Goal: Task Accomplishment & Management: Complete application form

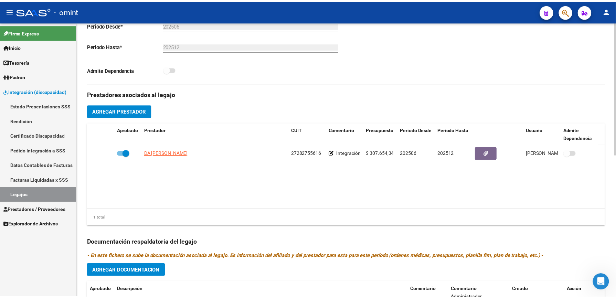
scroll to position [229, 0]
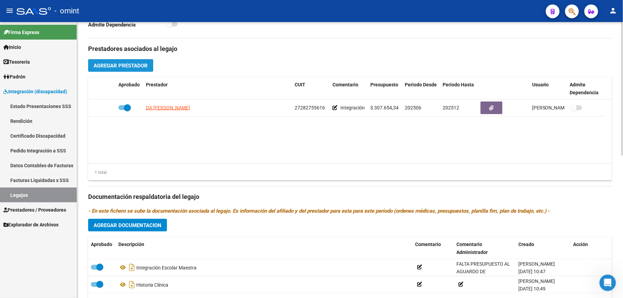
click at [118, 67] on span "Agregar Prestador" at bounding box center [121, 66] width 54 height 6
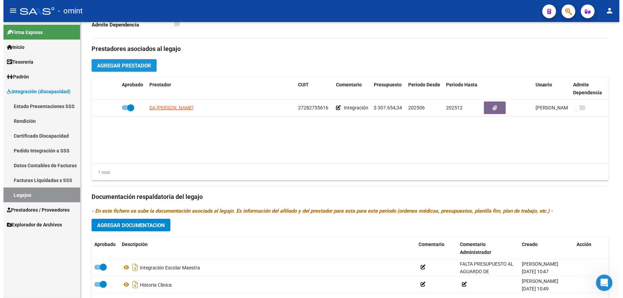
scroll to position [237, 0]
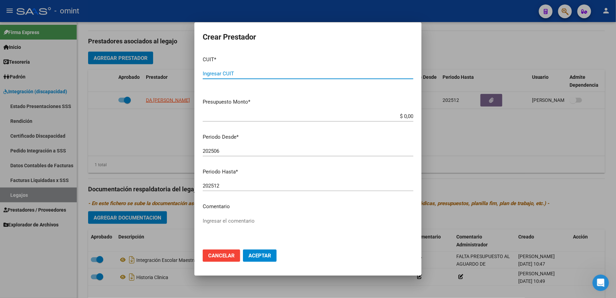
click at [253, 73] on input "Ingresar CUIT" at bounding box center [308, 74] width 211 height 6
type input "27-31816609-4"
click at [243, 249] on button "Aceptar" at bounding box center [260, 255] width 34 height 12
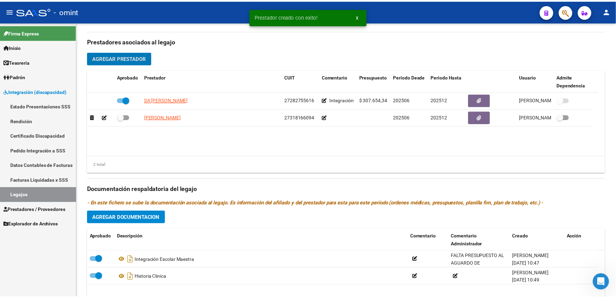
scroll to position [229, 0]
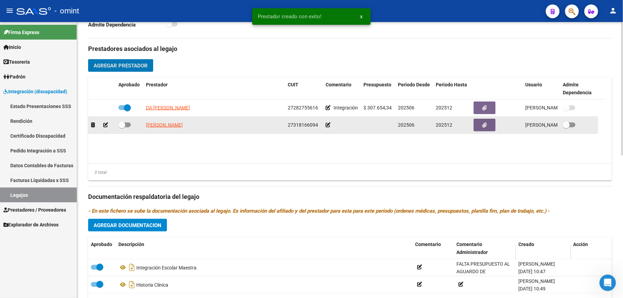
click at [105, 127] on icon at bounding box center [105, 125] width 5 height 5
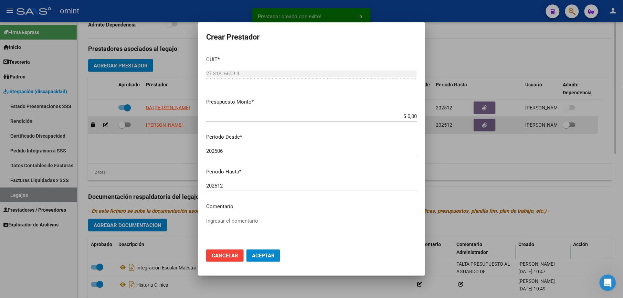
scroll to position [237, 0]
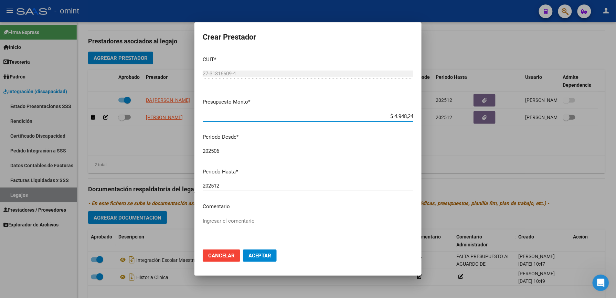
type input "$ 49.482,44"
click at [222, 186] on input "202512" at bounding box center [308, 186] width 211 height 6
type input "202509"
click at [230, 210] on p "Comentario" at bounding box center [308, 207] width 211 height 8
click at [229, 208] on p "Comentario" at bounding box center [308, 207] width 211 height 8
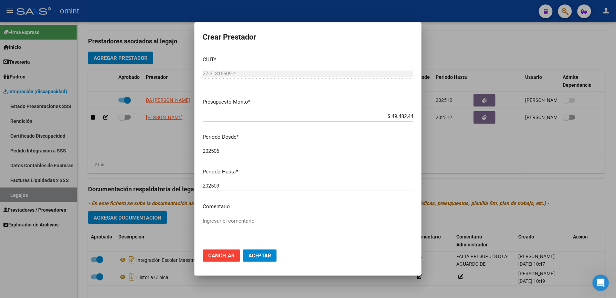
click at [221, 222] on textarea "Ingresar el comentario" at bounding box center [308, 233] width 211 height 32
type textarea "PSC 4s x mes"
click at [251, 256] on span "Aceptar" at bounding box center [259, 256] width 23 height 6
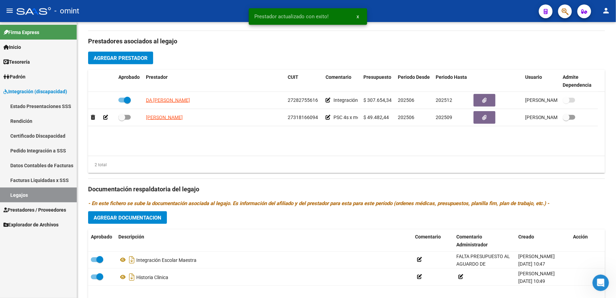
scroll to position [229, 0]
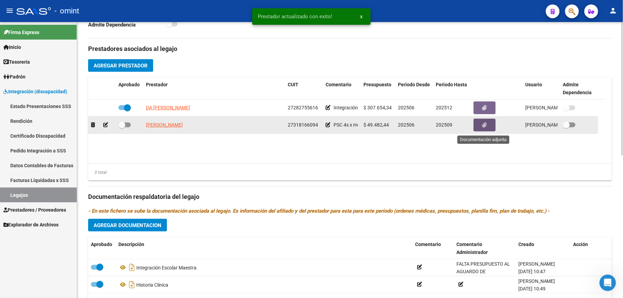
click at [485, 123] on span "button" at bounding box center [484, 125] width 4 height 6
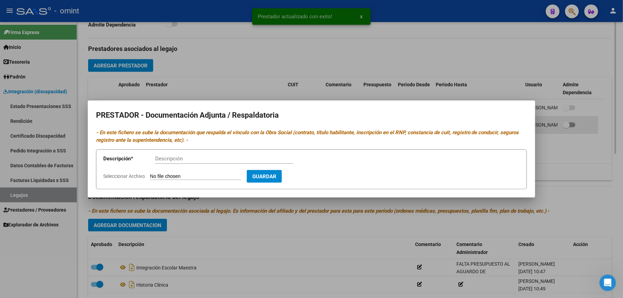
scroll to position [237, 0]
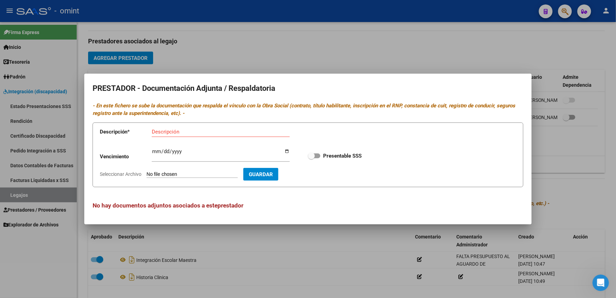
click at [190, 174] on input "Seleccionar Archivo" at bounding box center [192, 174] width 91 height 7
type input "C:\fakepath\PSC PRESTADOR.pdf"
click at [179, 134] on input "Descripción" at bounding box center [221, 132] width 138 height 6
type input "titulo rnp cbu arca"
click at [149, 148] on app-form-text-field "Vencimiento Ingresar vencimiento" at bounding box center [200, 157] width 200 height 21
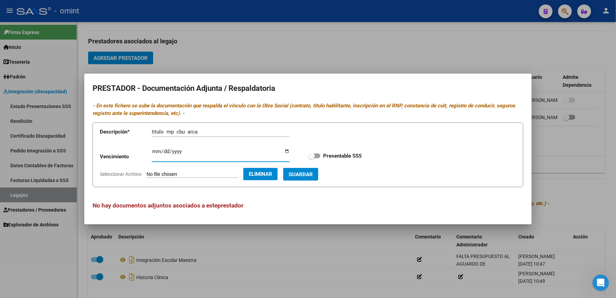
click at [154, 152] on input "Ingresar vencimiento" at bounding box center [221, 154] width 138 height 11
type input "[DATE]"
click at [313, 178] on span "Guardar" at bounding box center [301, 174] width 24 height 6
checkbox input "true"
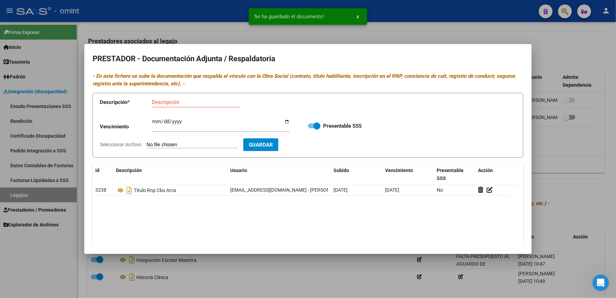
click at [582, 173] on div at bounding box center [308, 149] width 616 height 298
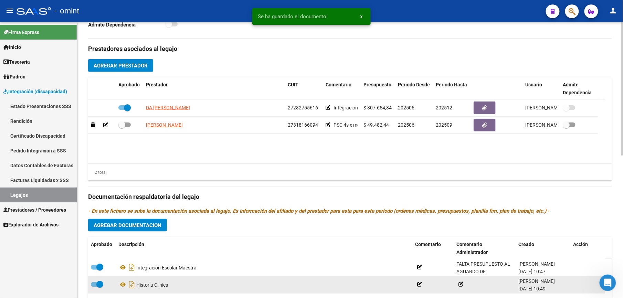
scroll to position [295, 0]
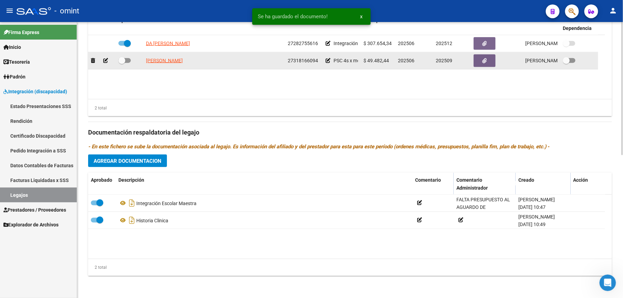
click at [123, 59] on span at bounding box center [121, 60] width 7 height 7
click at [122, 63] on input "checkbox" at bounding box center [121, 63] width 0 height 0
checkbox input "true"
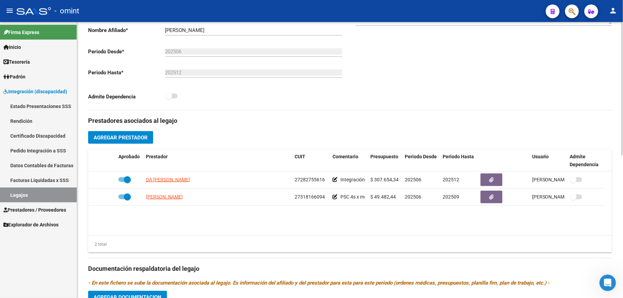
scroll to position [0, 0]
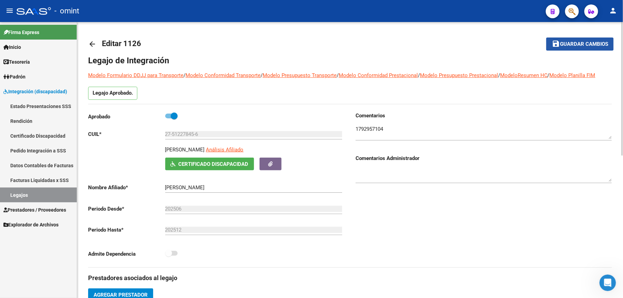
click at [583, 44] on span "Guardar cambios" at bounding box center [584, 44] width 48 height 6
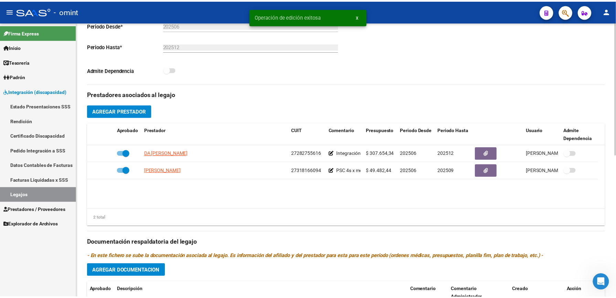
scroll to position [295, 0]
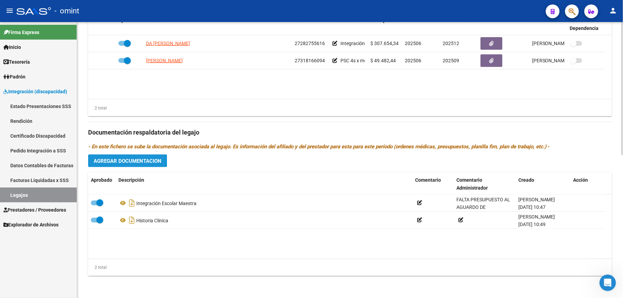
click at [122, 160] on span "Agregar Documentacion" at bounding box center [128, 161] width 68 height 6
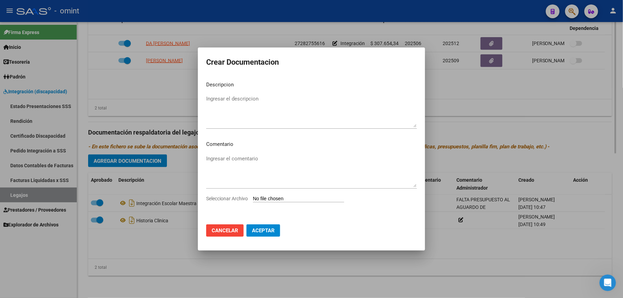
scroll to position [302, 0]
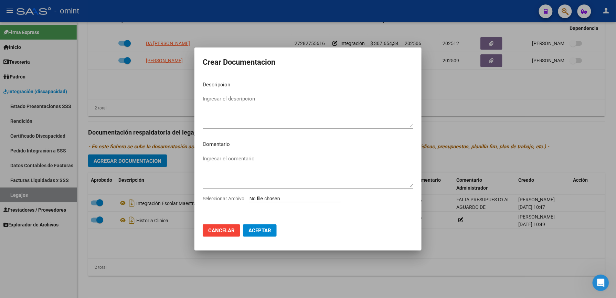
click at [274, 198] on input "Seleccionar Archivo" at bounding box center [294, 199] width 91 height 7
type input "C:\fakepath\PSC PRESTACIÓN.pdf"
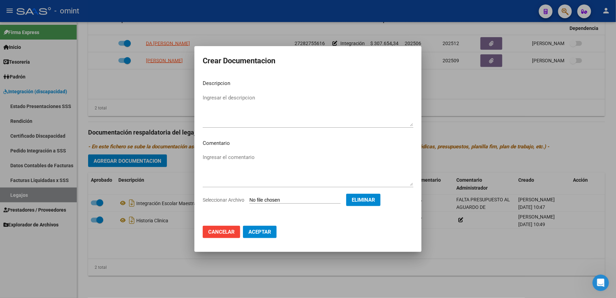
click at [243, 93] on div "Ingresar el descripcion" at bounding box center [308, 110] width 211 height 35
type textarea "PSC"
click at [259, 229] on span "Aceptar" at bounding box center [259, 232] width 23 height 6
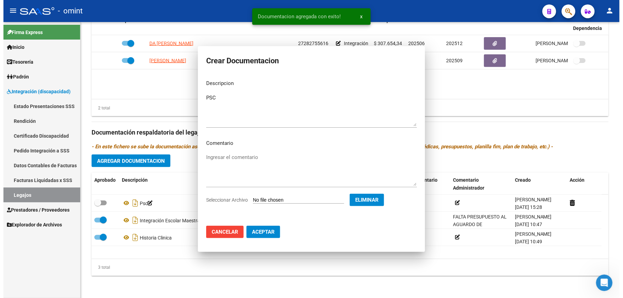
scroll to position [295, 0]
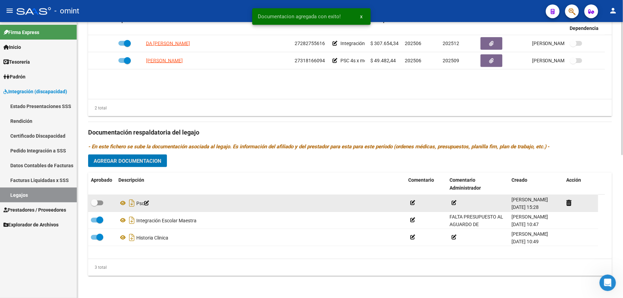
click at [103, 204] on span at bounding box center [97, 203] width 12 height 5
click at [94, 205] on input "checkbox" at bounding box center [94, 205] width 0 height 0
checkbox input "true"
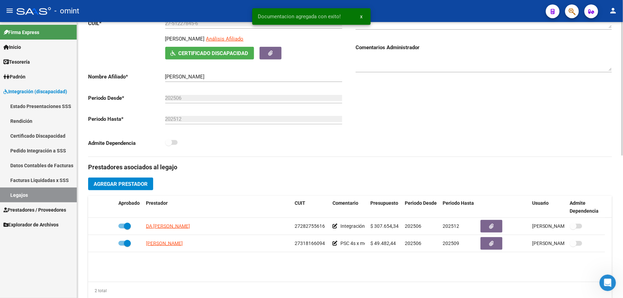
scroll to position [0, 0]
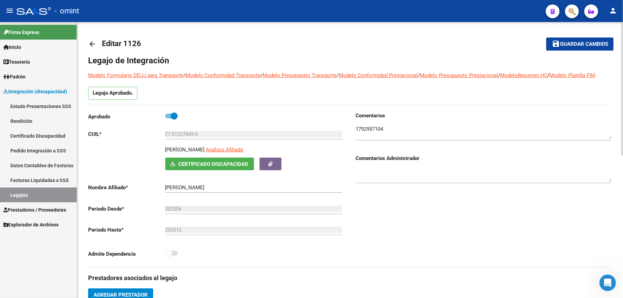
click at [586, 38] on button "save Guardar cambios" at bounding box center [579, 44] width 67 height 13
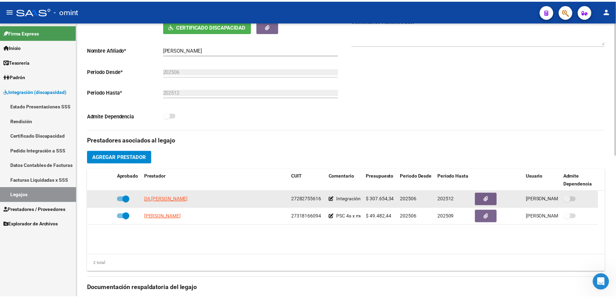
scroll to position [183, 0]
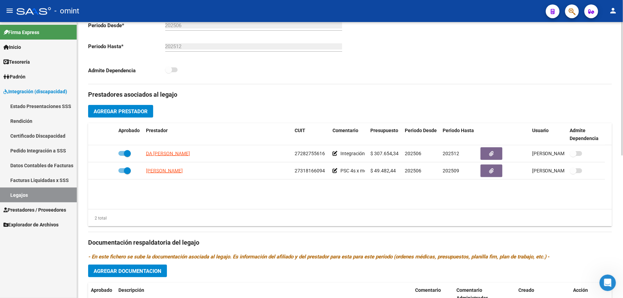
click at [129, 114] on span "Agregar Prestador" at bounding box center [121, 111] width 54 height 6
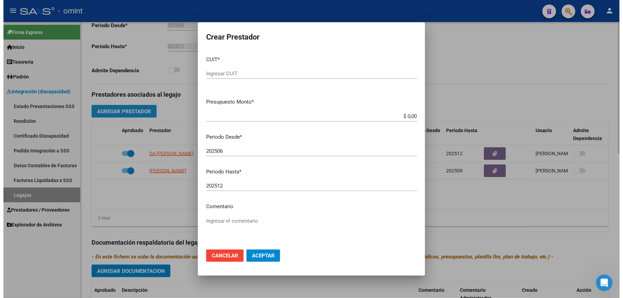
scroll to position [191, 0]
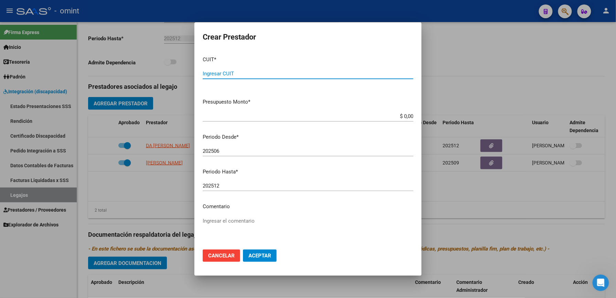
click at [226, 69] on div "Ingresar CUIT" at bounding box center [308, 73] width 211 height 10
type input "27-41819576-8"
click at [405, 116] on input "$ 0,00" at bounding box center [308, 116] width 211 height 6
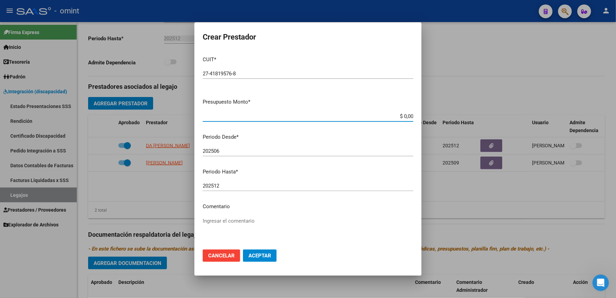
click at [405, 116] on input "$ 0,00" at bounding box center [308, 116] width 211 height 6
type input "$ 98.964,88"
click at [234, 220] on textarea "Ingresar el comentario" at bounding box center [308, 233] width 211 height 32
type textarea "PSP 8s x mes"
click at [262, 256] on span "Aceptar" at bounding box center [259, 256] width 23 height 6
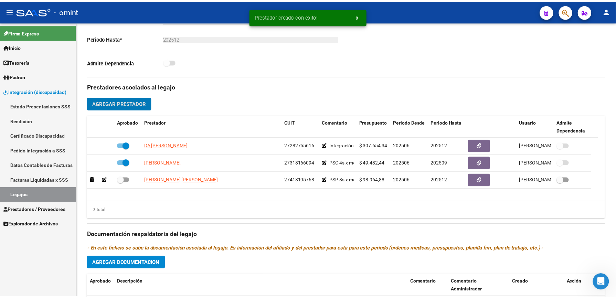
scroll to position [183, 0]
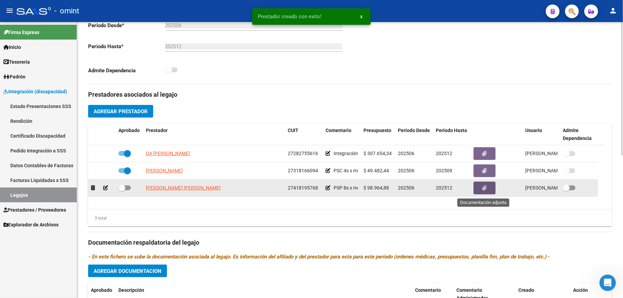
click at [489, 189] on button "button" at bounding box center [484, 188] width 22 height 13
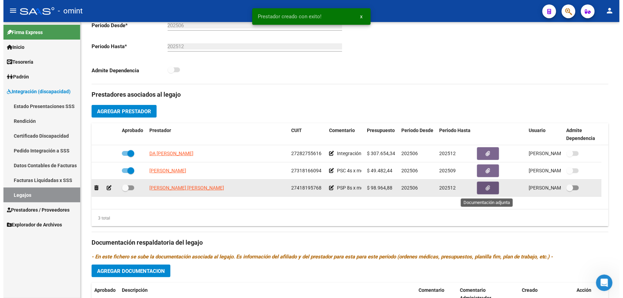
scroll to position [191, 0]
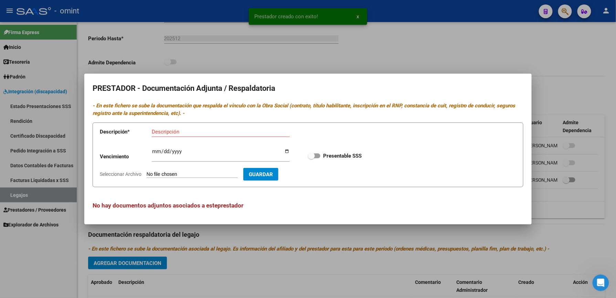
click at [193, 173] on input "Seleccionar Archivo" at bounding box center [192, 174] width 91 height 7
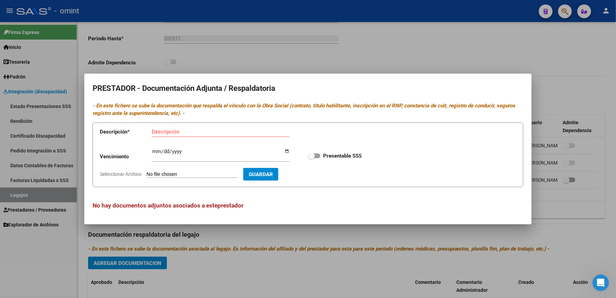
type input "C:\fakepath\PSP PRESTADOR.pdf"
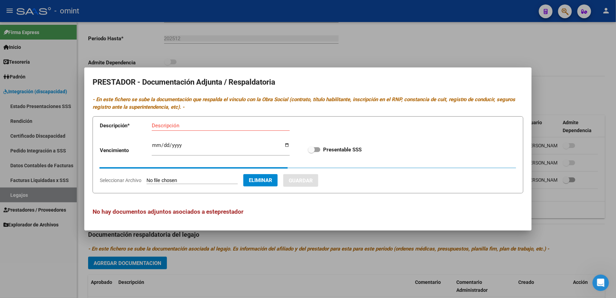
click at [156, 146] on input "Ingresar vencimiento" at bounding box center [221, 147] width 138 height 11
type input "[DATE]"
click at [169, 123] on input "Descripción" at bounding box center [221, 126] width 138 height 6
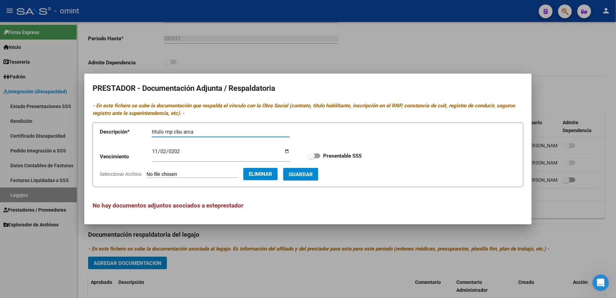
type input "titulo rnp cbu arca"
click at [313, 172] on span "Guardar" at bounding box center [301, 174] width 24 height 6
checkbox input "true"
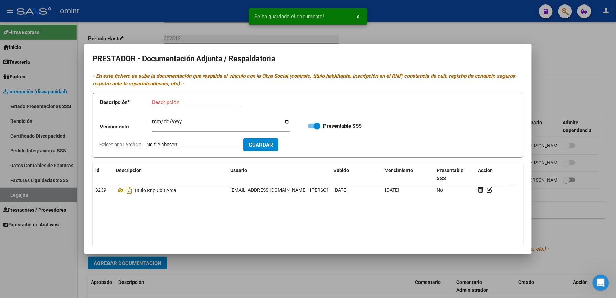
click at [565, 224] on div at bounding box center [308, 149] width 616 height 298
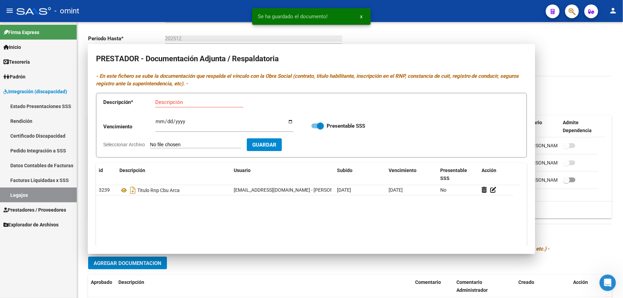
scroll to position [183, 0]
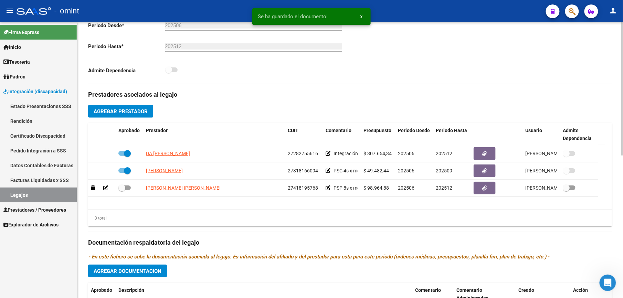
click at [590, 214] on div "3 total" at bounding box center [350, 218] width 524 height 17
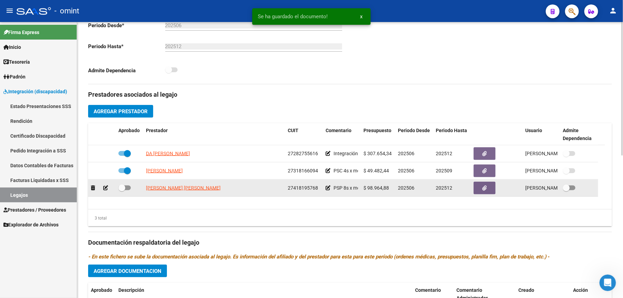
click at [129, 189] on span at bounding box center [124, 187] width 12 height 5
click at [122, 190] on input "checkbox" at bounding box center [121, 190] width 0 height 0
checkbox input "true"
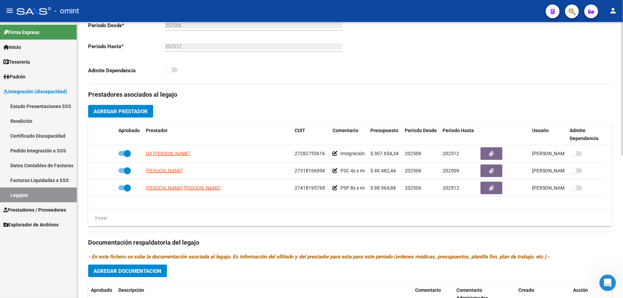
scroll to position [0, 0]
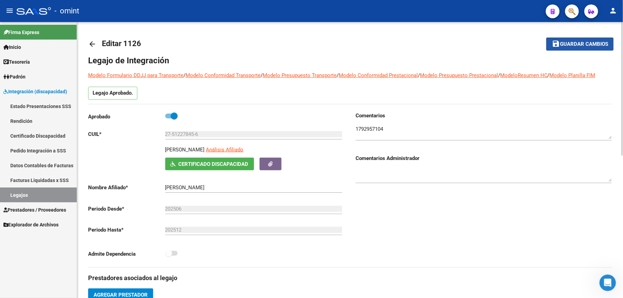
click at [584, 40] on button "save Guardar cambios" at bounding box center [579, 44] width 67 height 13
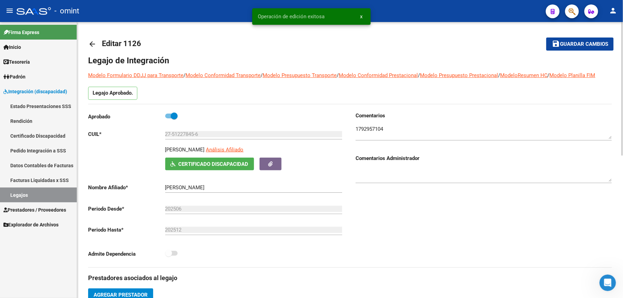
click at [584, 42] on span "Guardar cambios" at bounding box center [584, 44] width 48 height 6
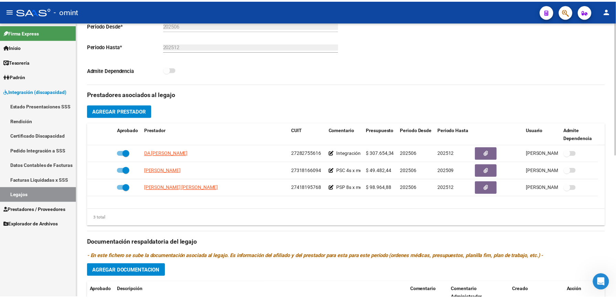
scroll to position [295, 0]
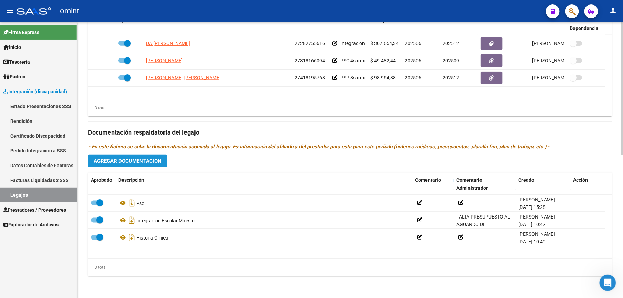
click at [132, 160] on span "Agregar Documentacion" at bounding box center [128, 161] width 68 height 6
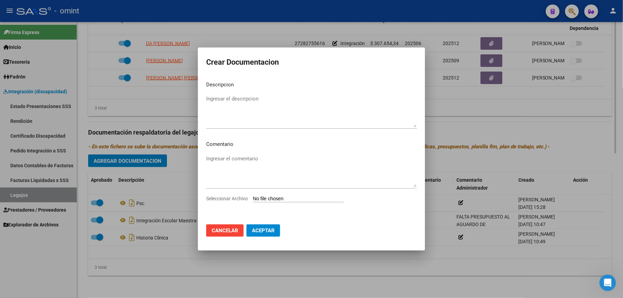
scroll to position [302, 0]
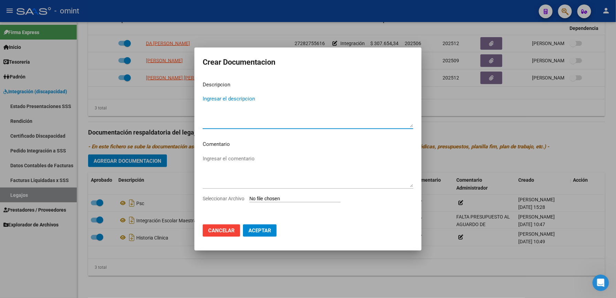
click at [294, 200] on input "Seleccionar Archivo" at bounding box center [294, 199] width 91 height 7
type input "C:\fakepath\PSP PRESTACIÓN.pdf"
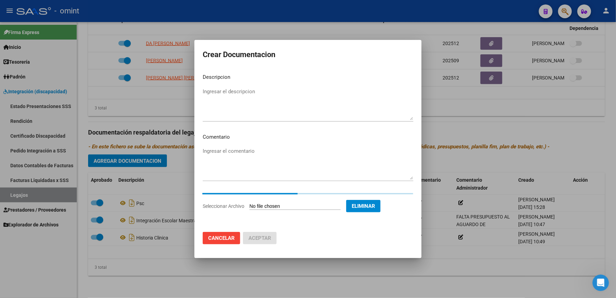
click at [216, 92] on textarea "Ingresar el descripcion" at bounding box center [308, 104] width 211 height 32
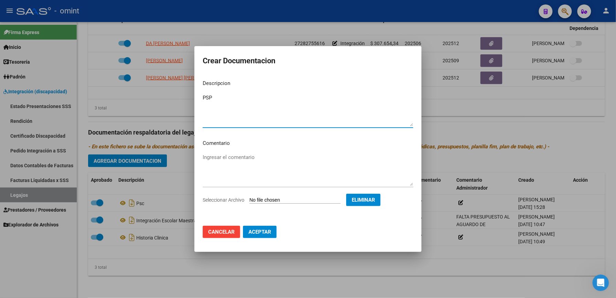
type textarea "PSP"
click at [256, 233] on span "Aceptar" at bounding box center [259, 232] width 23 height 6
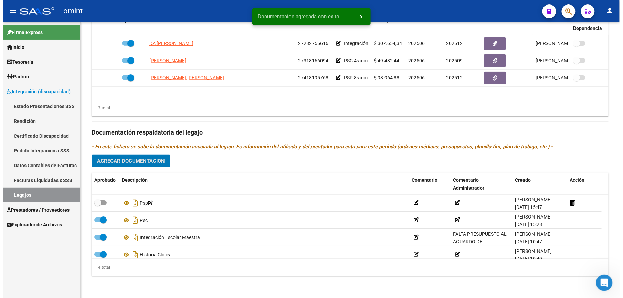
scroll to position [295, 0]
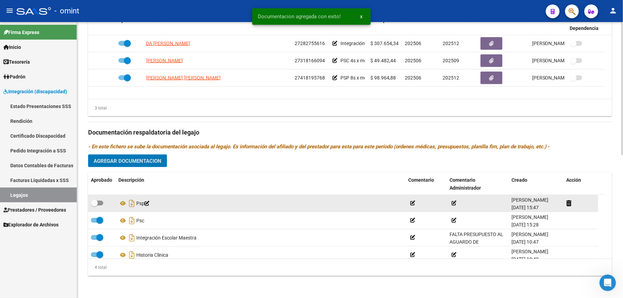
click at [99, 201] on span at bounding box center [97, 203] width 12 height 5
click at [94, 205] on input "checkbox" at bounding box center [94, 205] width 0 height 0
checkbox input "true"
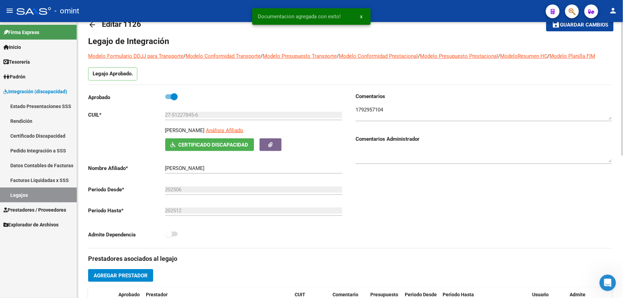
scroll to position [0, 0]
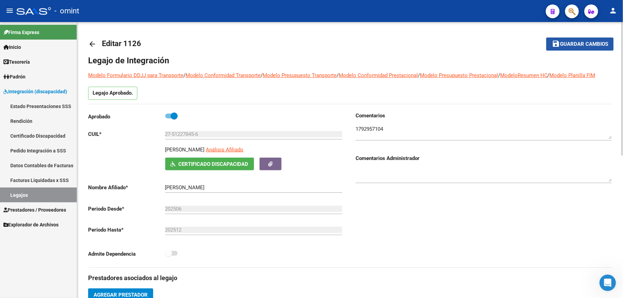
click at [585, 44] on span "Guardar cambios" at bounding box center [584, 44] width 48 height 6
click at [579, 43] on span "Guardar cambios" at bounding box center [584, 44] width 48 height 6
